Goal: Task Accomplishment & Management: Complete application form

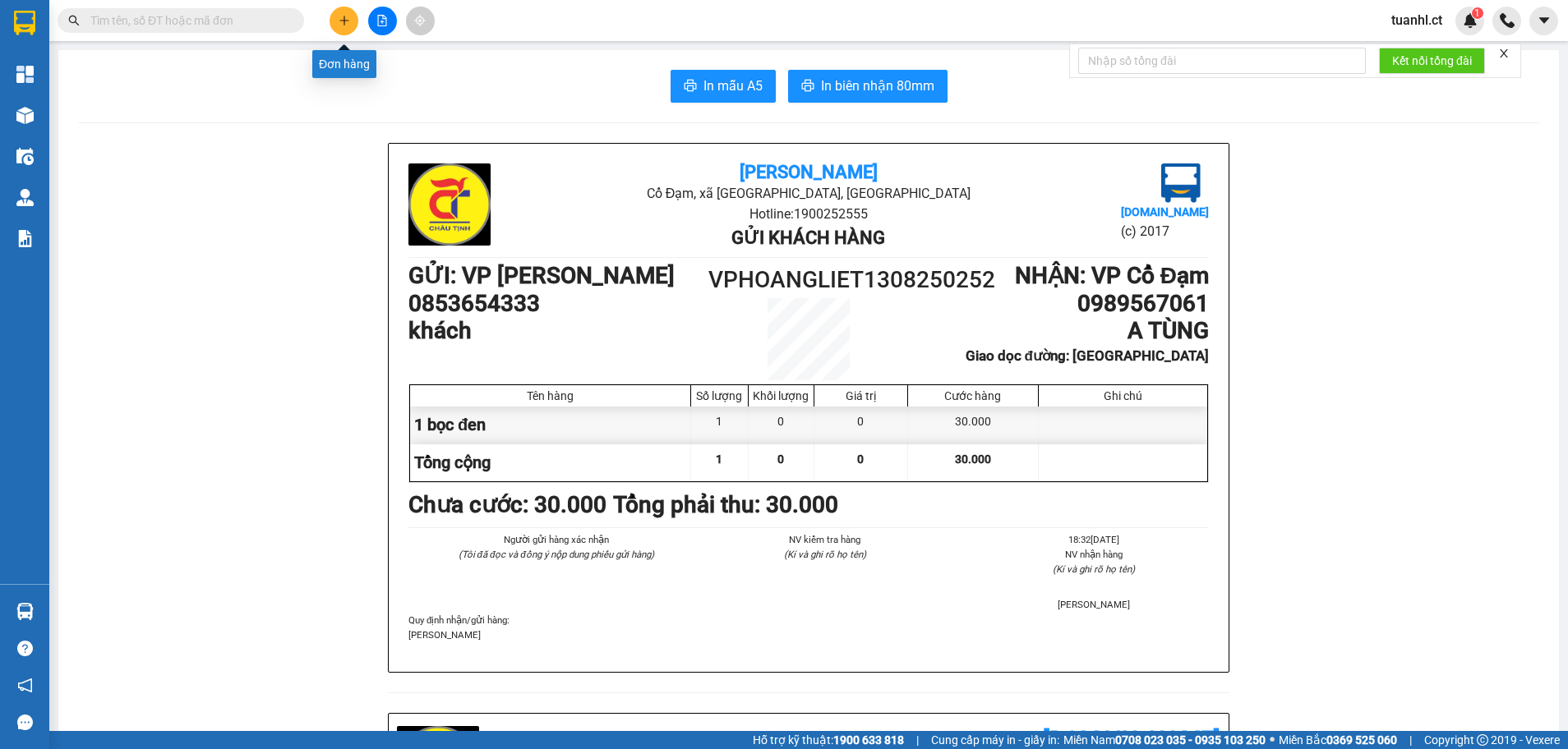
click at [349, 23] on icon "plus" at bounding box center [344, 20] width 11 height 11
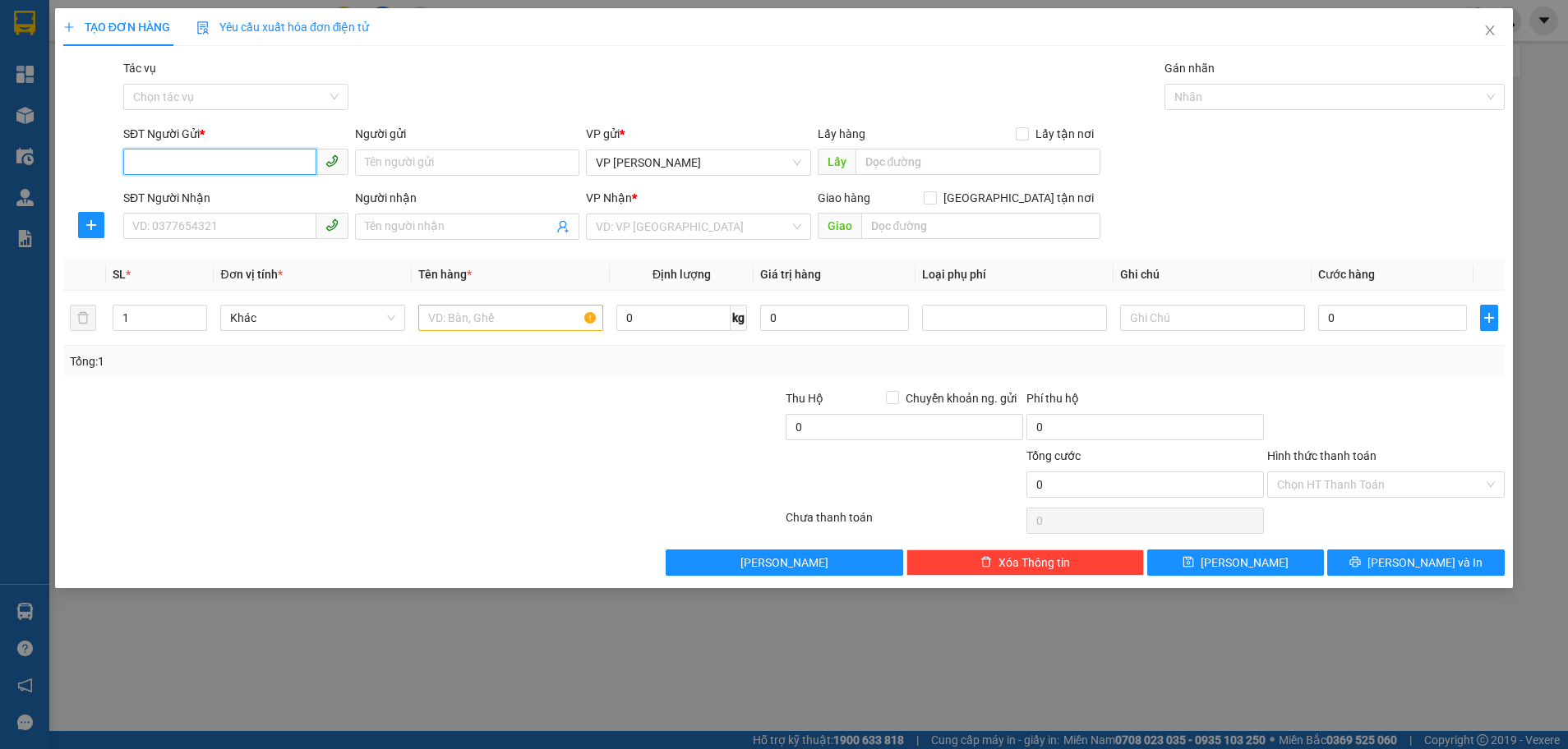
click at [194, 163] on input "SĐT Người Gửi *" at bounding box center [220, 162] width 193 height 26
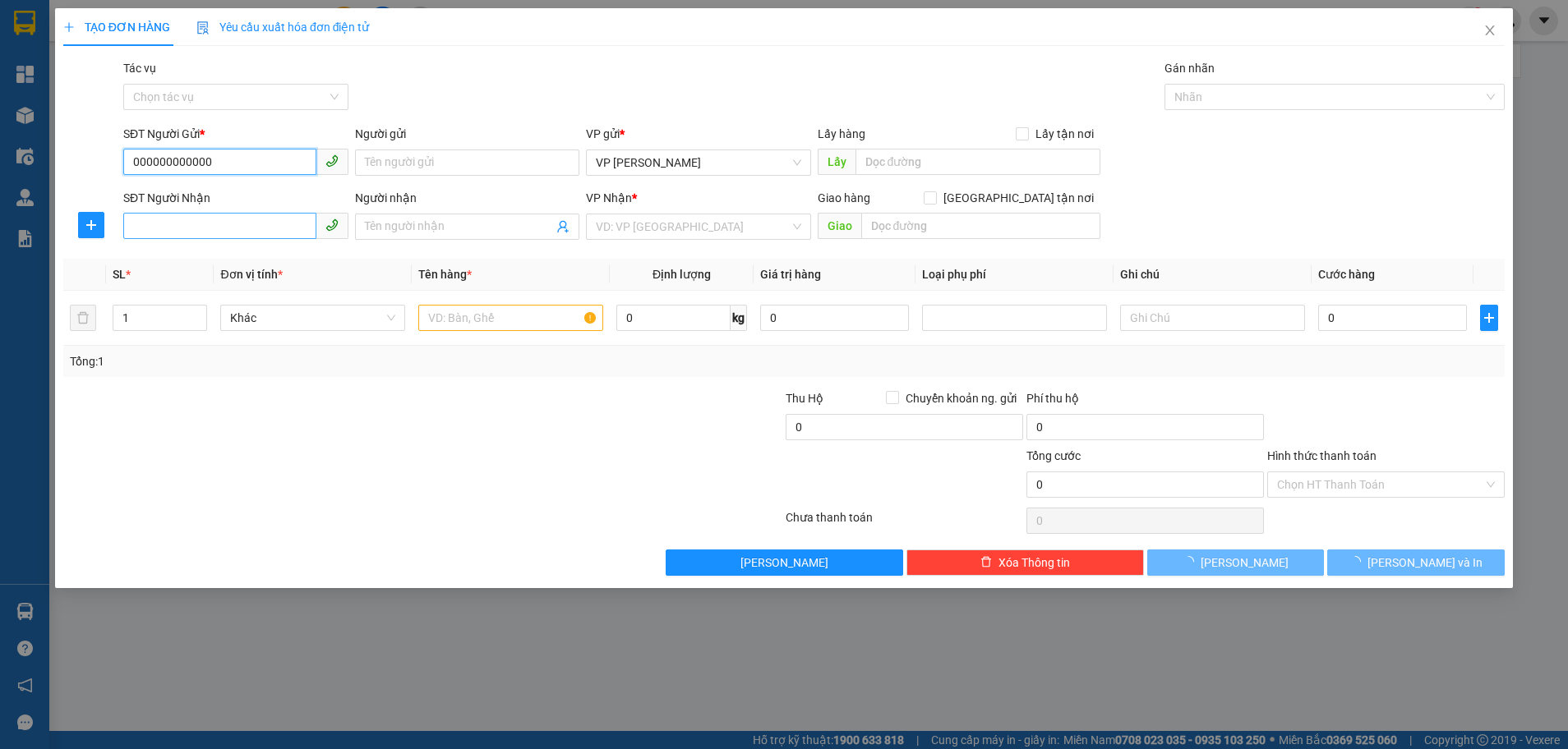
type input "000000000000"
click at [178, 223] on input "SĐT Người Nhận" at bounding box center [220, 226] width 193 height 26
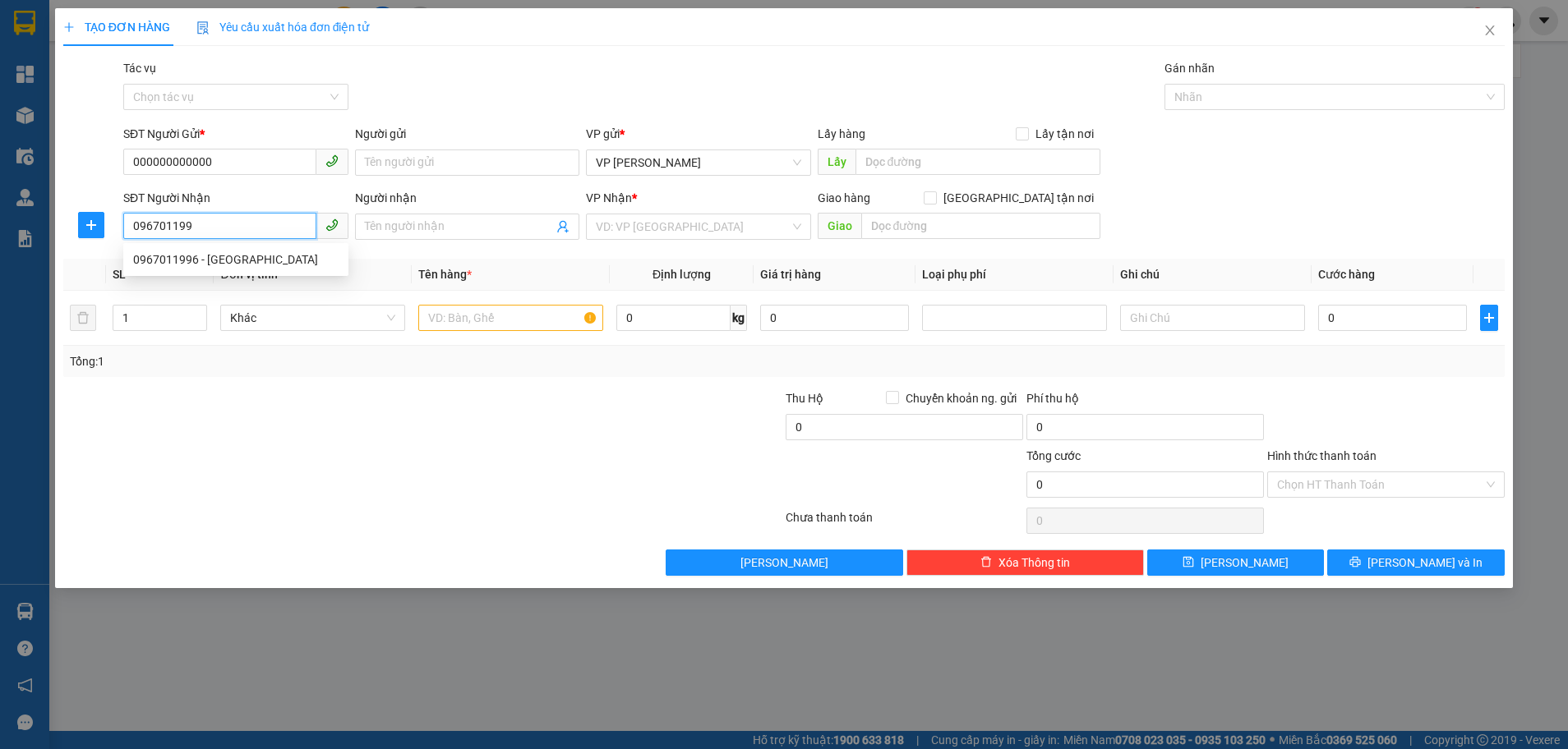
type input "0967011996"
click at [203, 257] on div "0967011996 - [GEOGRAPHIC_DATA]" at bounding box center [236, 259] width 205 height 18
type input "[PERSON_NAME]"
type input "cổ đạm"
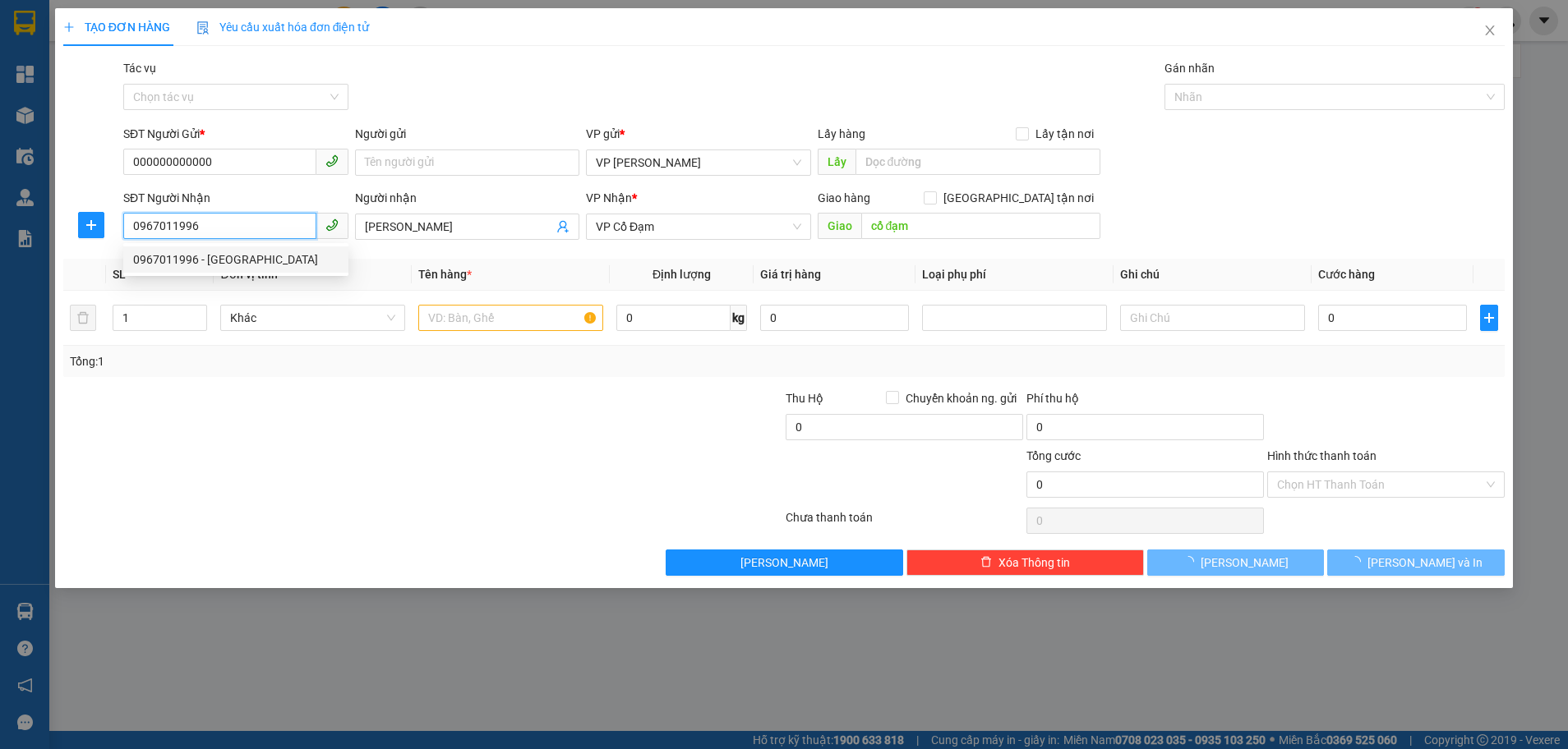
type input "50.000"
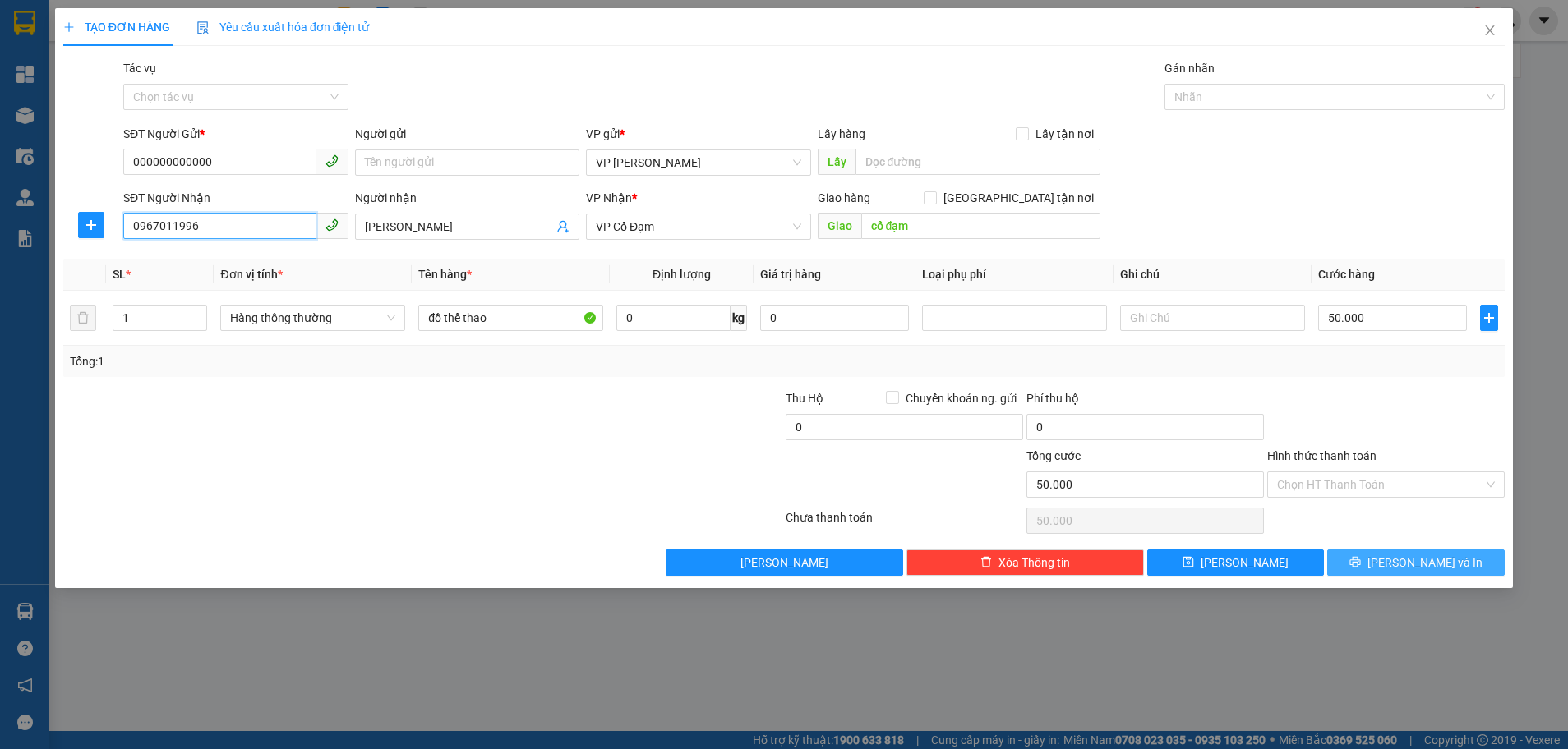
type input "0967011996"
click at [1376, 553] on button "[PERSON_NAME] và In" at bounding box center [1416, 562] width 177 height 26
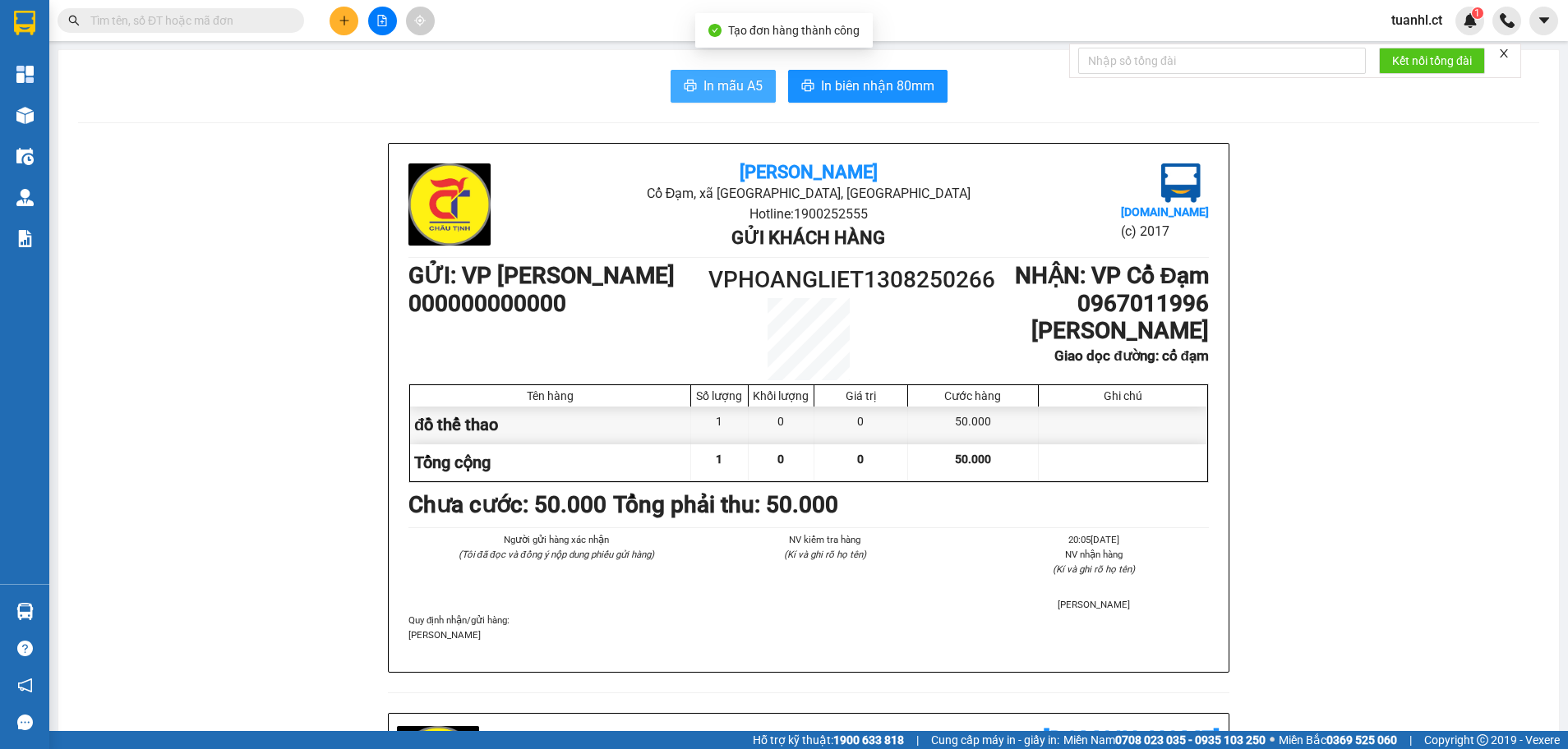
click at [728, 89] on span "In mẫu A5" at bounding box center [733, 86] width 59 height 21
click at [1192, 640] on p "[PERSON_NAME]" at bounding box center [808, 634] width 801 height 15
